Goal: Register for event/course

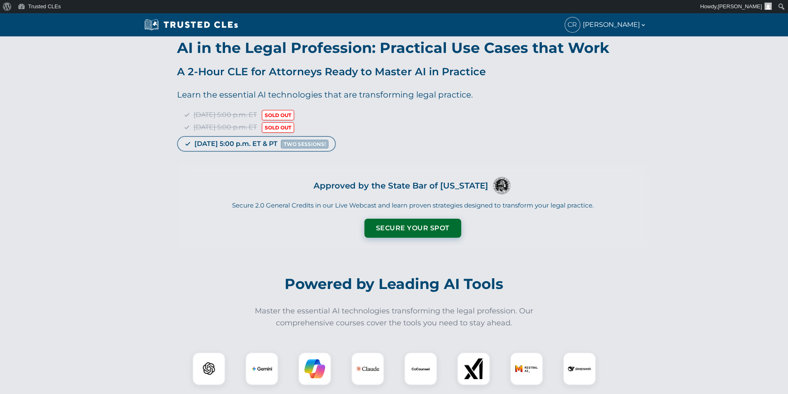
click at [79, 153] on div "AI in the Legal Profession: Practical Use Cases that Work A 2-Hour CLE for Atto…" at bounding box center [394, 144] width 788 height 216
click at [741, 2] on link "[PERSON_NAME], [PERSON_NAME]" at bounding box center [737, 6] width 78 height 13
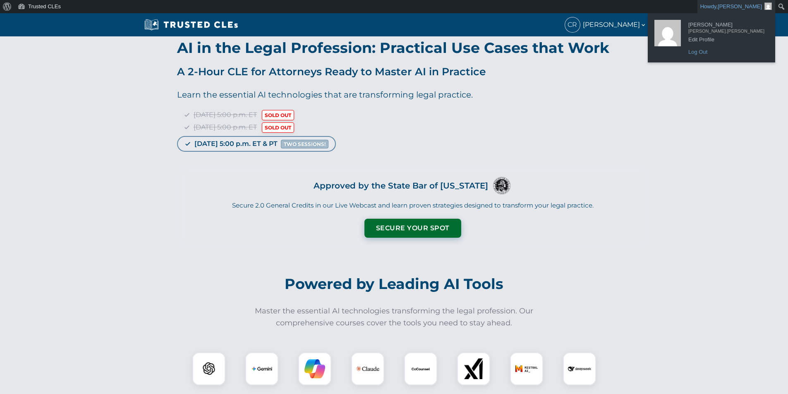
click at [723, 53] on link "Log Out" at bounding box center [726, 52] width 84 height 11
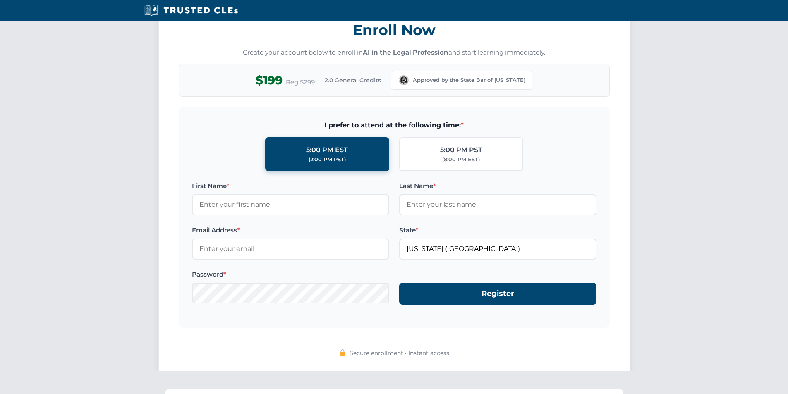
scroll to position [668, 0]
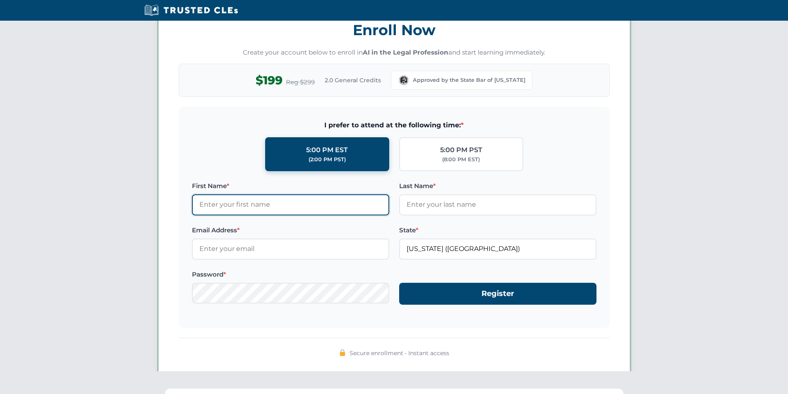
click at [256, 207] on input "First Name *" at bounding box center [290, 204] width 197 height 21
type input "test"
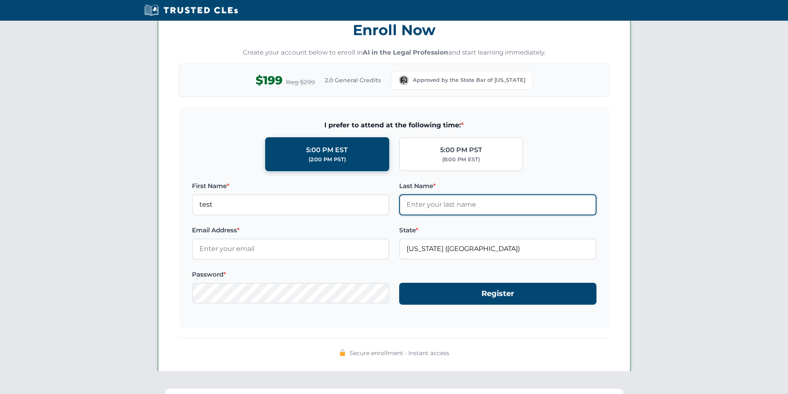
click at [417, 209] on input "Last Name *" at bounding box center [497, 204] width 197 height 21
type input "test"
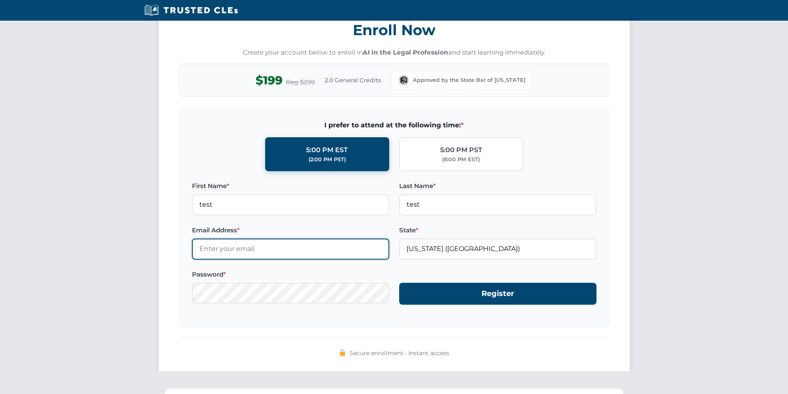
click at [281, 249] on input "Email Address *" at bounding box center [290, 249] width 197 height 21
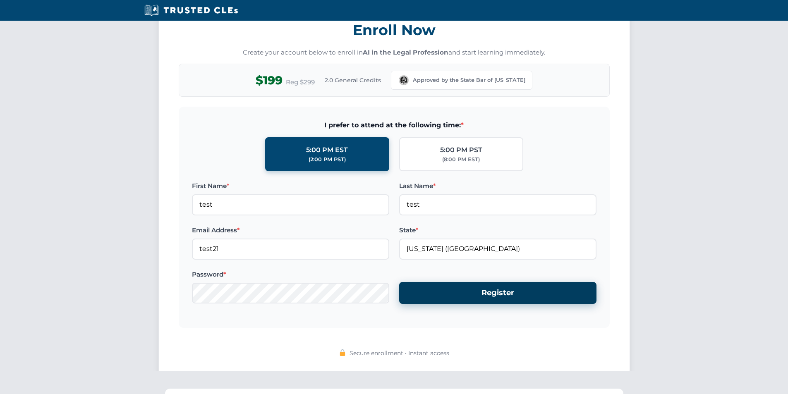
click at [472, 299] on button "Register" at bounding box center [497, 293] width 197 height 22
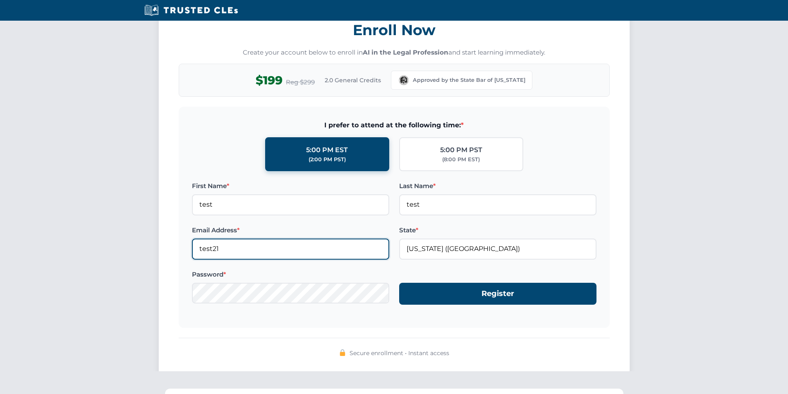
click at [235, 253] on input "test21" at bounding box center [290, 249] width 197 height 21
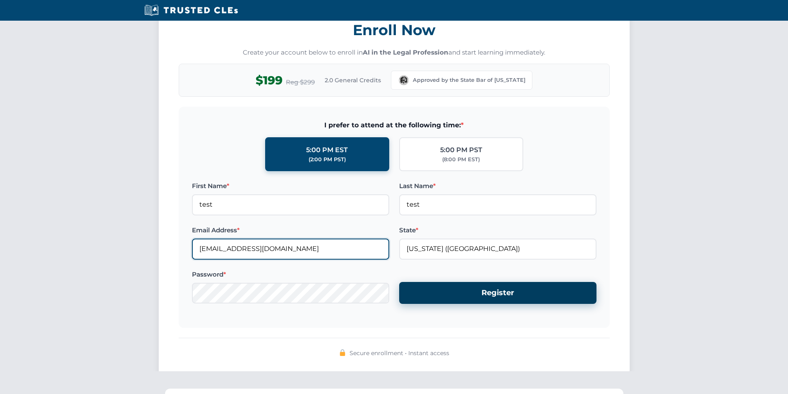
type input "test21@test.com"
click at [487, 303] on button "Register" at bounding box center [497, 293] width 197 height 22
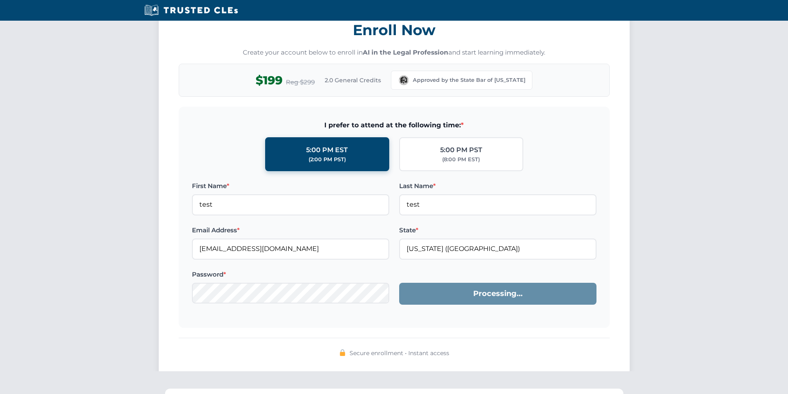
click at [18, 230] on div "Enroll Now Create your account below to enroll in AI in the Legal Profession an…" at bounding box center [394, 194] width 788 height 388
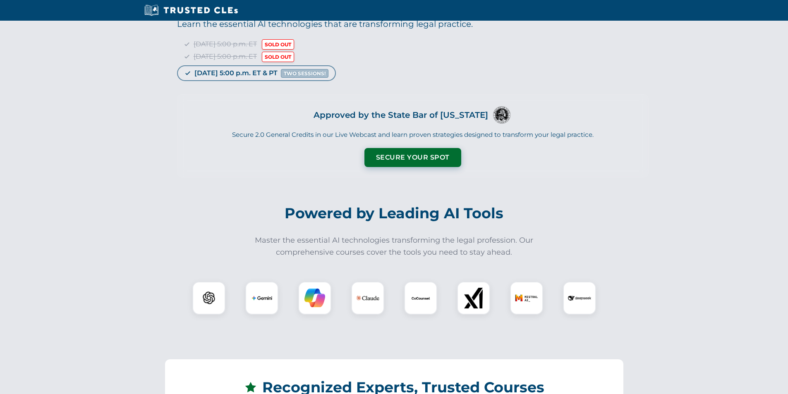
scroll to position [0, 0]
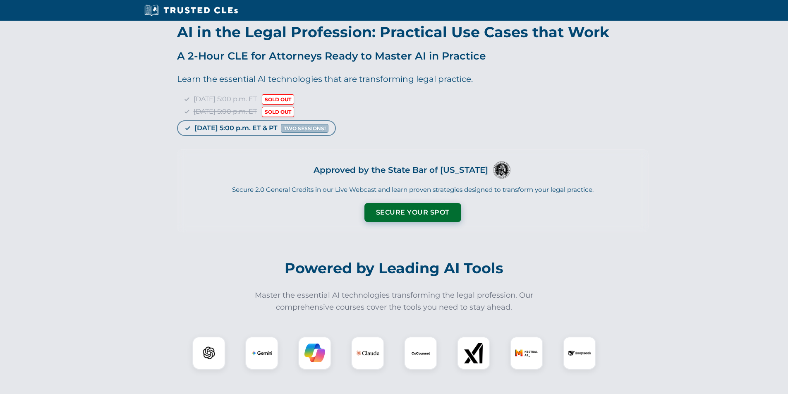
drag, startPoint x: 40, startPoint y: 219, endPoint x: 35, endPoint y: 217, distance: 5.2
click at [35, 217] on div "AI in the Legal Profession: Practical Use Cases that Work A 2-Hour CLE for Atto…" at bounding box center [394, 129] width 788 height 216
click at [32, 212] on div "AI in the Legal Profession: Practical Use Cases that Work A 2-Hour CLE for Atto…" at bounding box center [394, 129] width 788 height 216
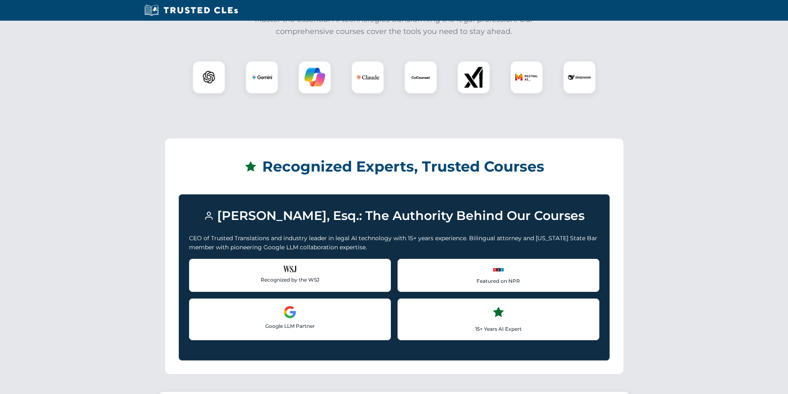
scroll to position [496, 0]
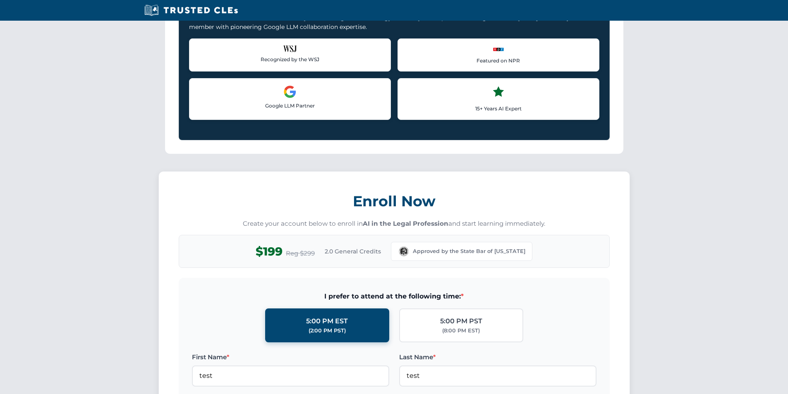
drag, startPoint x: 34, startPoint y: 204, endPoint x: 45, endPoint y: 203, distance: 10.8
click at [34, 204] on div "Enroll Now Create your account below to enroll in AI in the Legal Profession an…" at bounding box center [394, 365] width 788 height 388
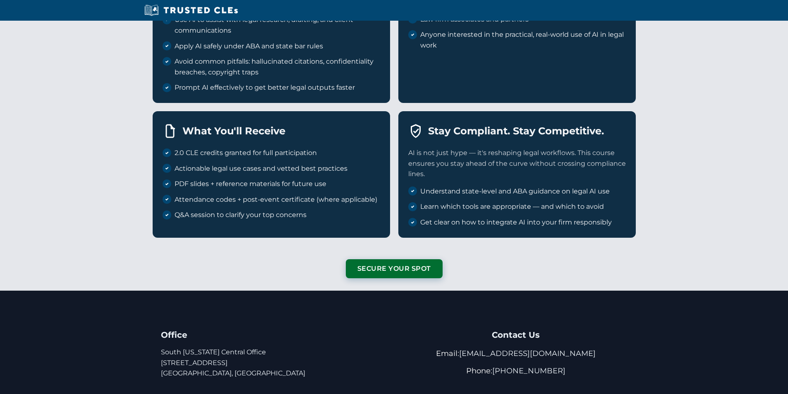
scroll to position [1931, 0]
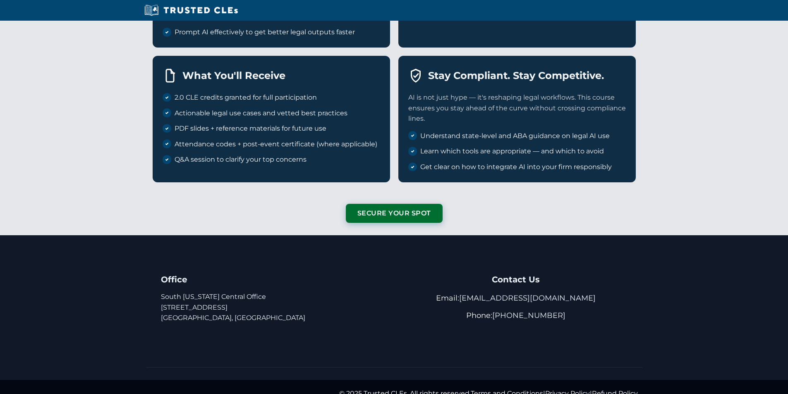
click at [200, 350] on div "Office South Florida Central Office 66 West Flagler, Suite 1203 Miami, FL, 3313…" at bounding box center [394, 315] width 496 height 103
click at [378, 300] on address "South Florida Central Office 66 West Flagler, Suite 1203 Miami, FL, 33130, Unit…" at bounding box center [272, 308] width 223 height 32
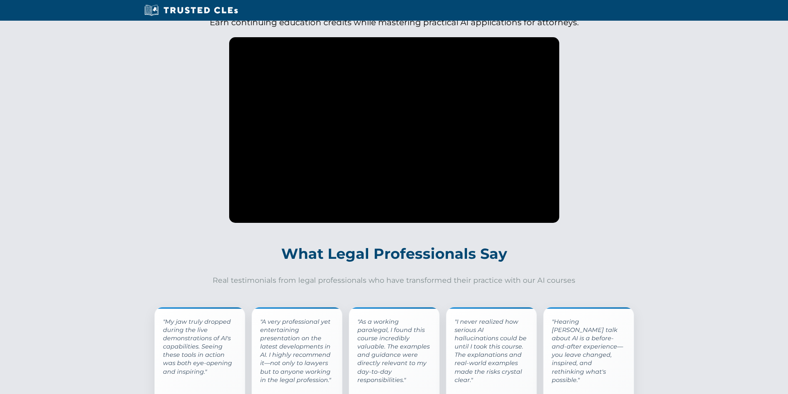
scroll to position [1213, 0]
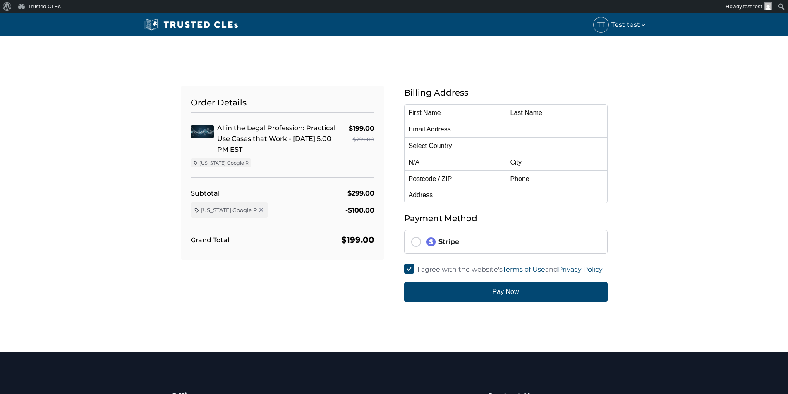
type input "test"
type input "[EMAIL_ADDRESS][DOMAIN_NAME]"
select select "United States"
radio input "true"
